Goal: Information Seeking & Learning: Learn about a topic

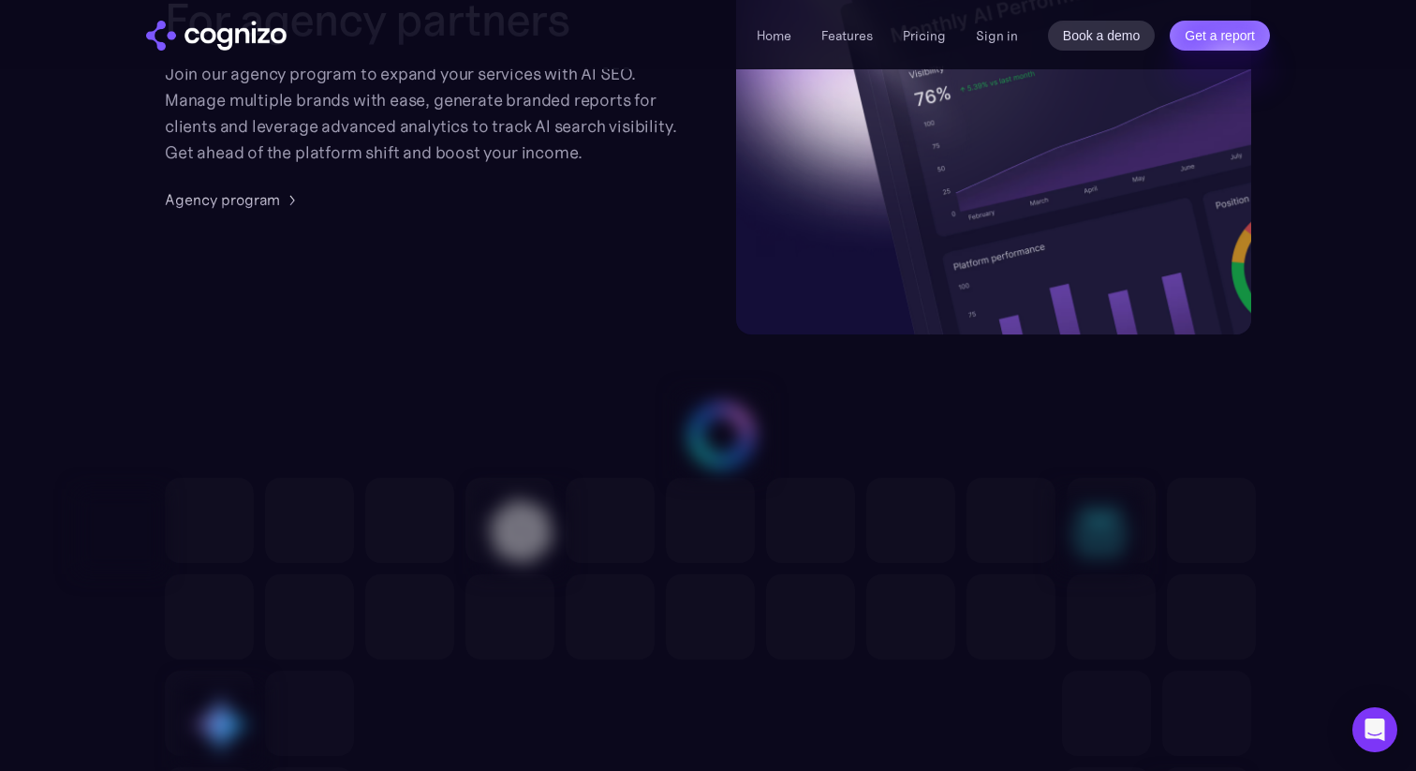
scroll to position [4892, 0]
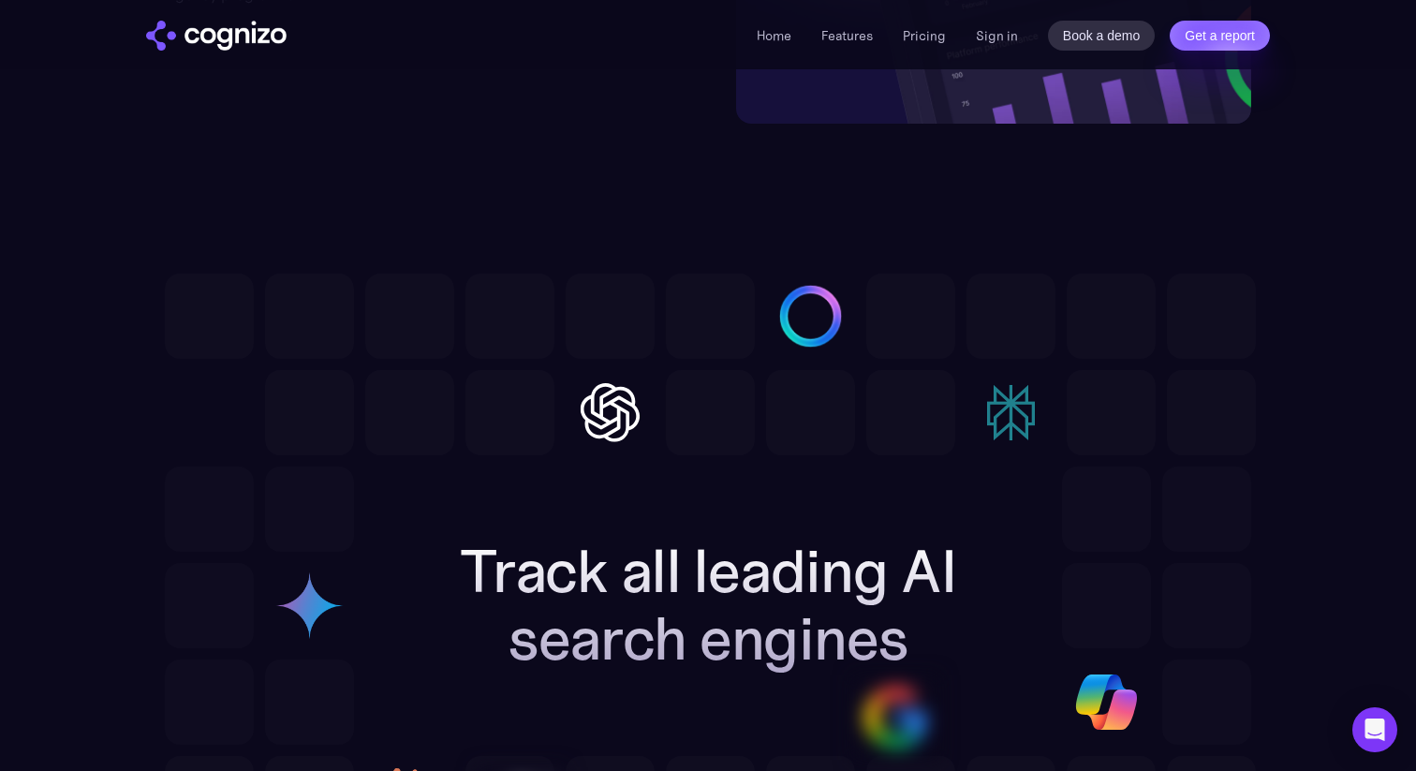
click at [927, 44] on li "Pricing" at bounding box center [924, 35] width 43 height 22
click at [925, 33] on link "Pricing" at bounding box center [924, 35] width 43 height 17
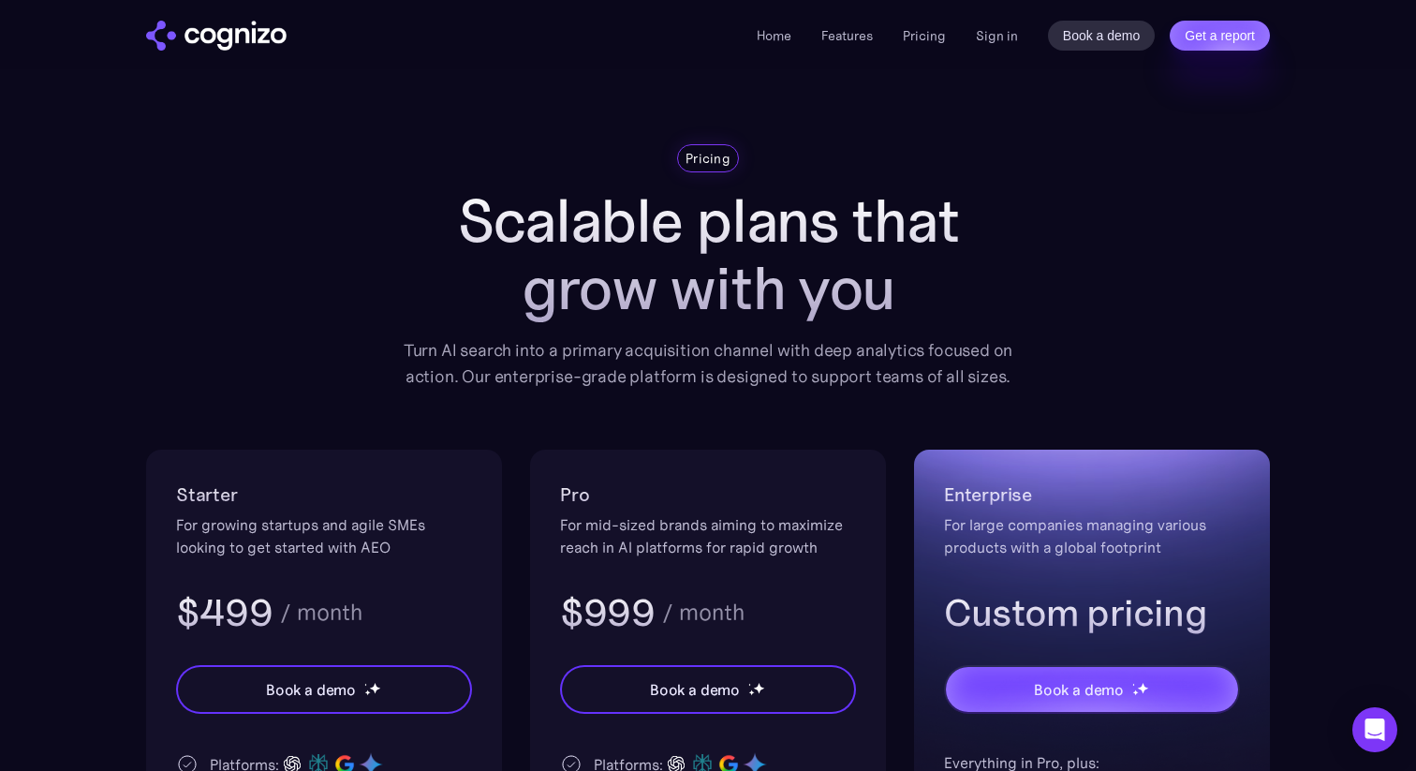
click at [233, 29] on img "home" at bounding box center [216, 36] width 140 height 30
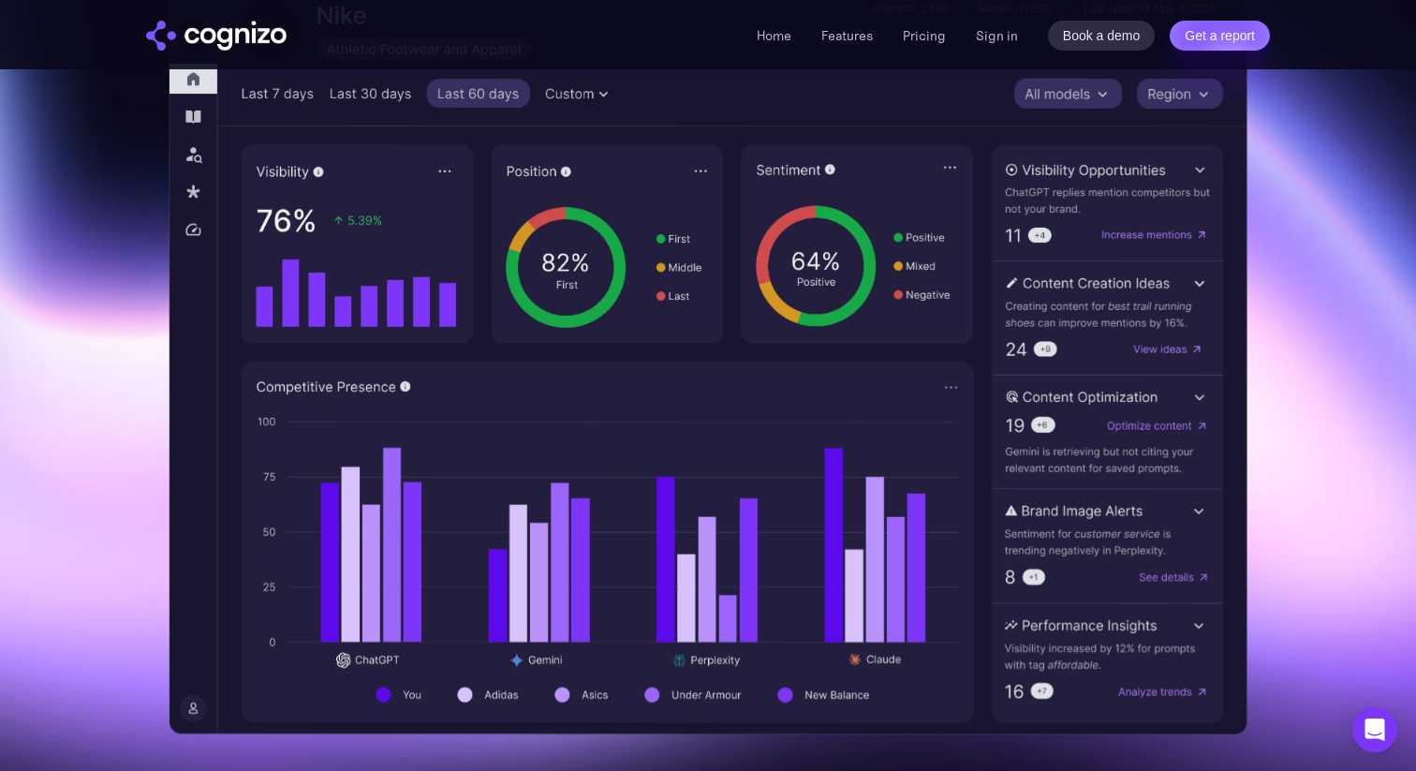
scroll to position [710, 0]
